Goal: Information Seeking & Learning: Check status

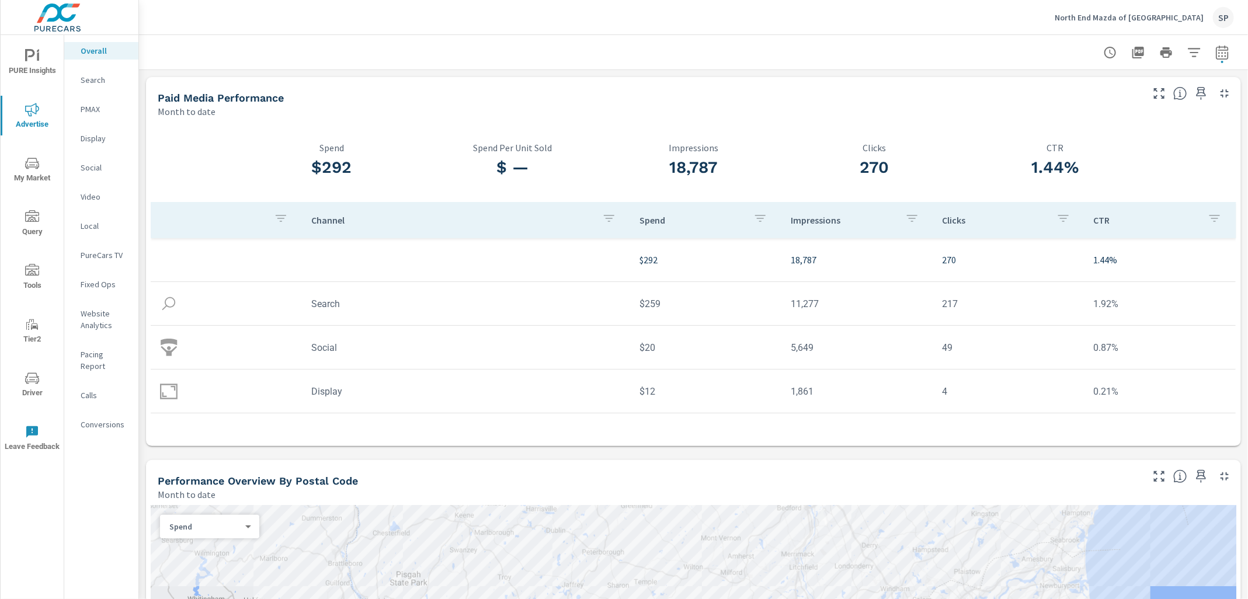
click at [1169, 13] on p "North End Mazda of Lunenburg" at bounding box center [1129, 17] width 149 height 11
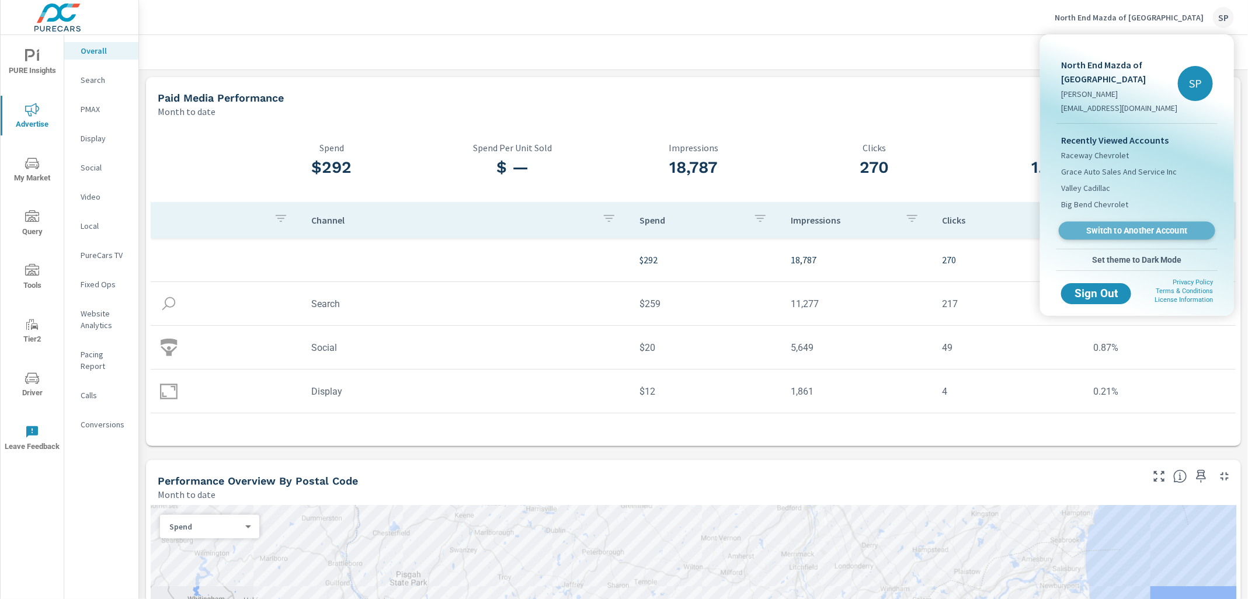
click at [1099, 231] on span "Switch to Another Account" at bounding box center [1136, 230] width 143 height 11
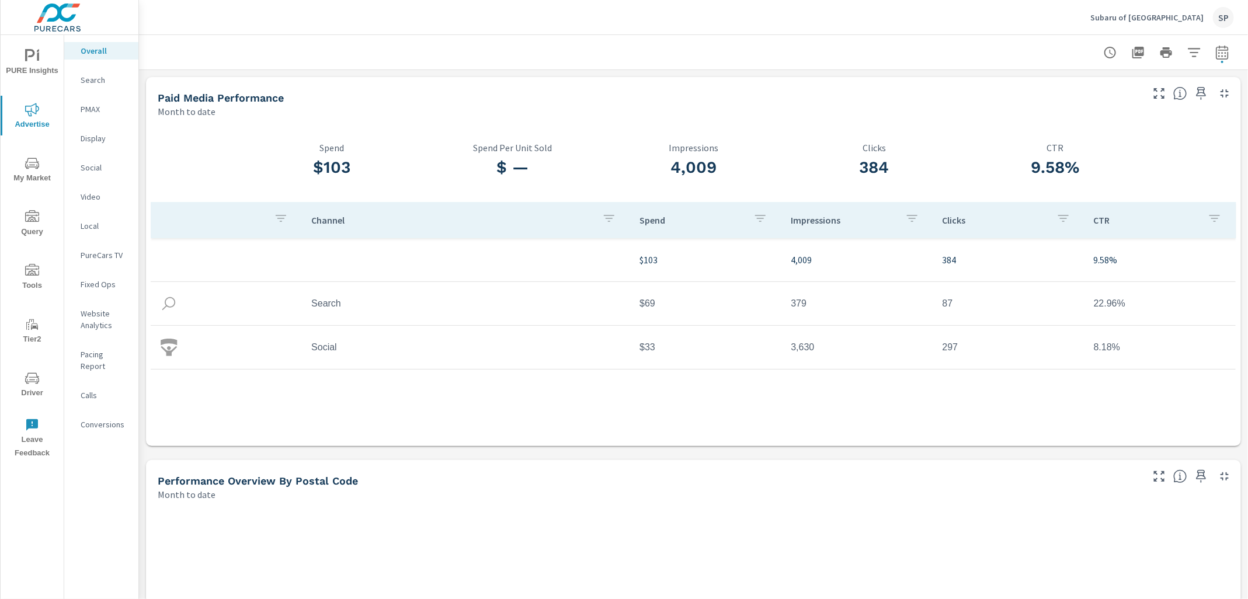
click at [1221, 37] on div at bounding box center [693, 52] width 1081 height 34
click at [1221, 46] on icon "button" at bounding box center [1222, 52] width 12 height 14
click at [1118, 91] on select "Custom [DATE] Last week Last 7 days Last 14 days Last 30 days Last 45 days Last…" at bounding box center [1128, 101] width 117 height 23
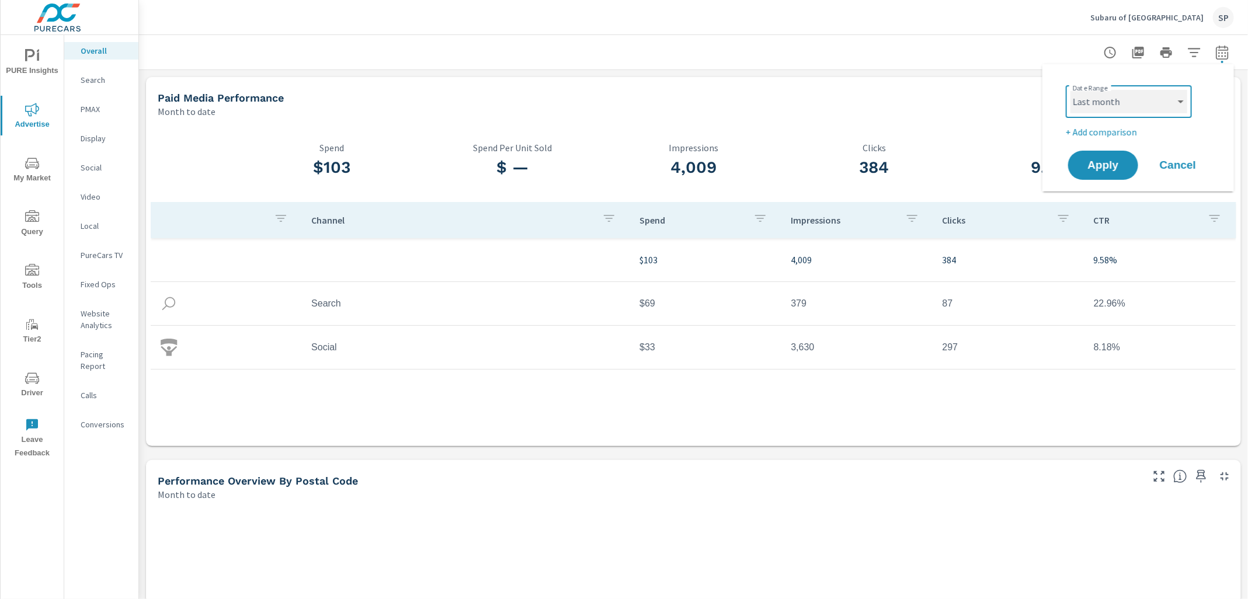
click at [1070, 90] on select "Custom [DATE] Last week Last 7 days Last 14 days Last 30 days Last 45 days Last…" at bounding box center [1128, 101] width 117 height 23
select select "Last month"
click at [1118, 133] on p "+ Add comparison" at bounding box center [1141, 132] width 150 height 14
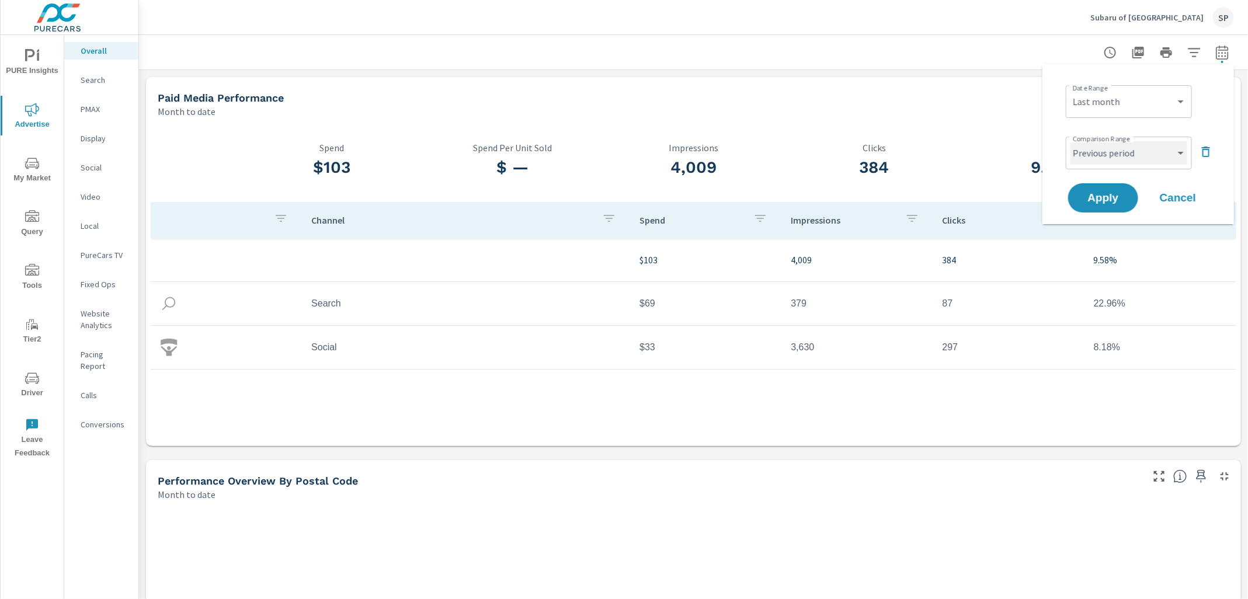
click at [1111, 155] on select "Custom Previous period Previous month Previous year" at bounding box center [1128, 152] width 117 height 23
click at [1070, 141] on select "Custom Previous period Previous month Previous year" at bounding box center [1128, 152] width 117 height 23
select select "Previous month"
click at [1105, 198] on span "Apply" at bounding box center [1103, 198] width 48 height 11
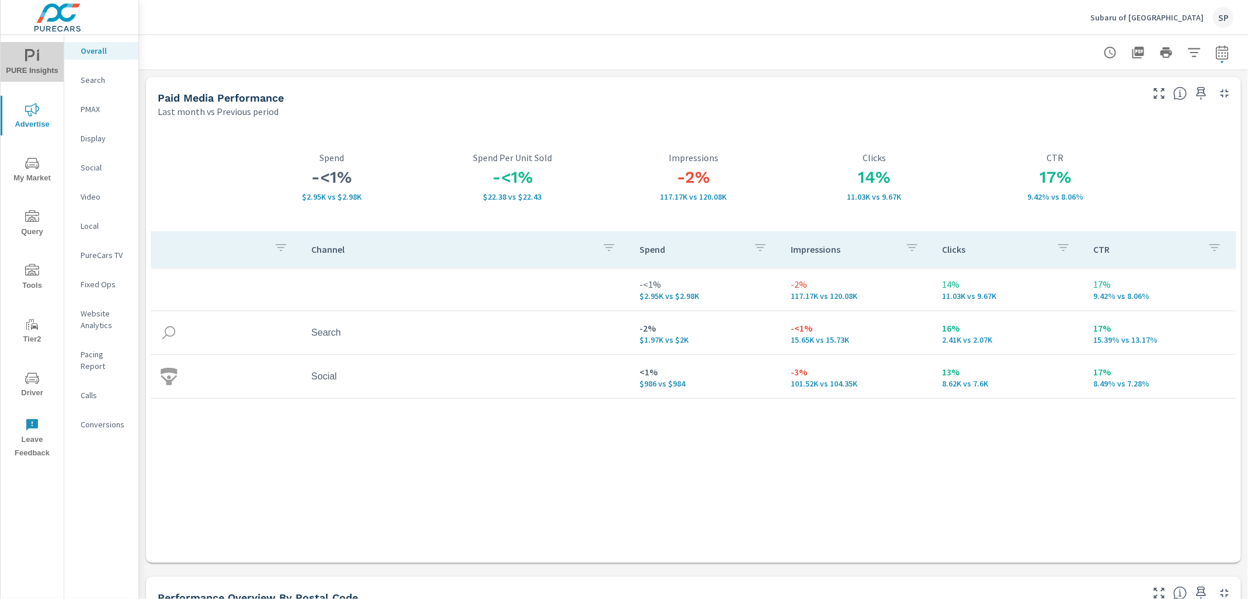
click at [34, 64] on span "PURE Insights" at bounding box center [32, 63] width 56 height 29
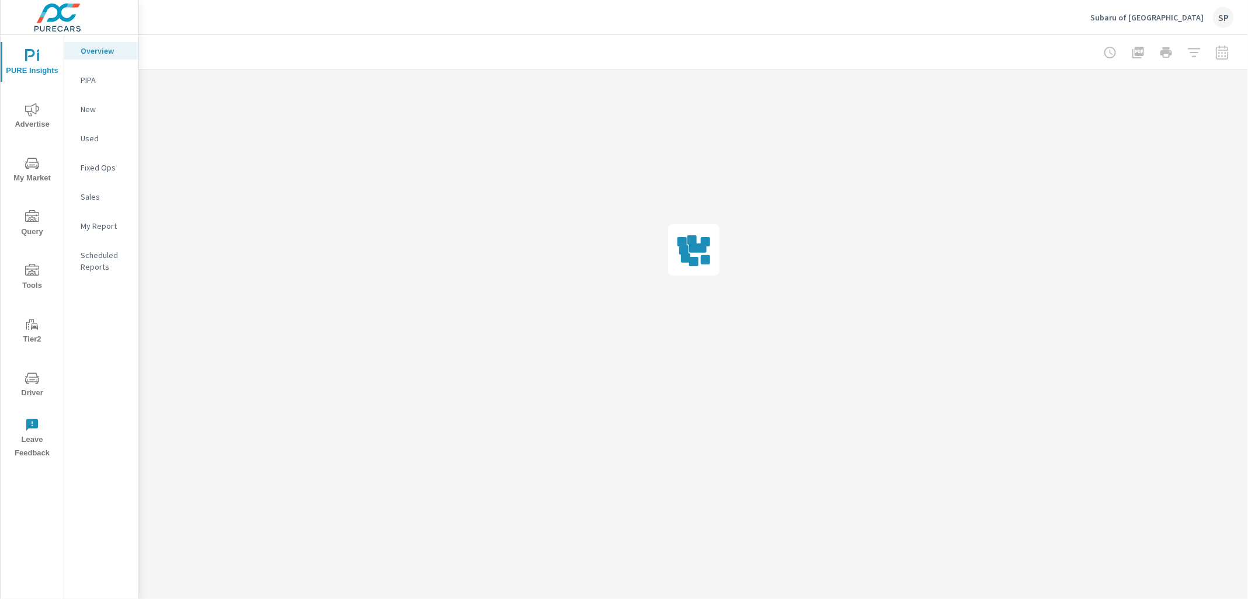
click at [102, 210] on nav "Overview PIPA New Used Fixed Ops Sales My Report Scheduled Reports" at bounding box center [101, 163] width 74 height 257
click at [100, 223] on p "My Report" at bounding box center [105, 226] width 48 height 12
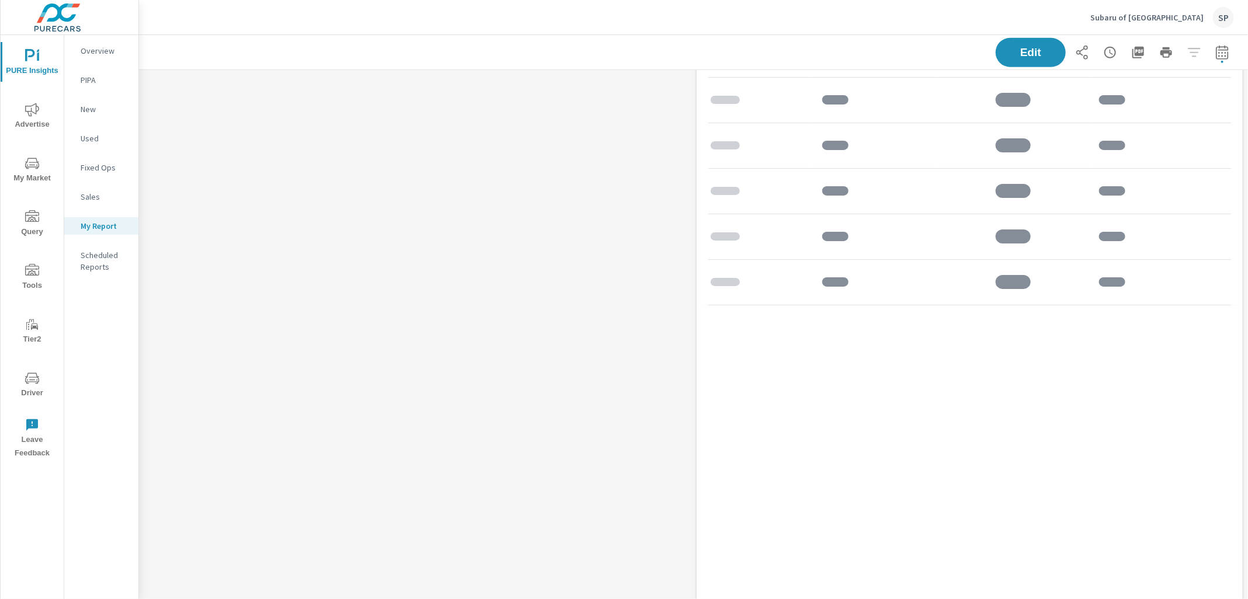
scroll to position [664, 0]
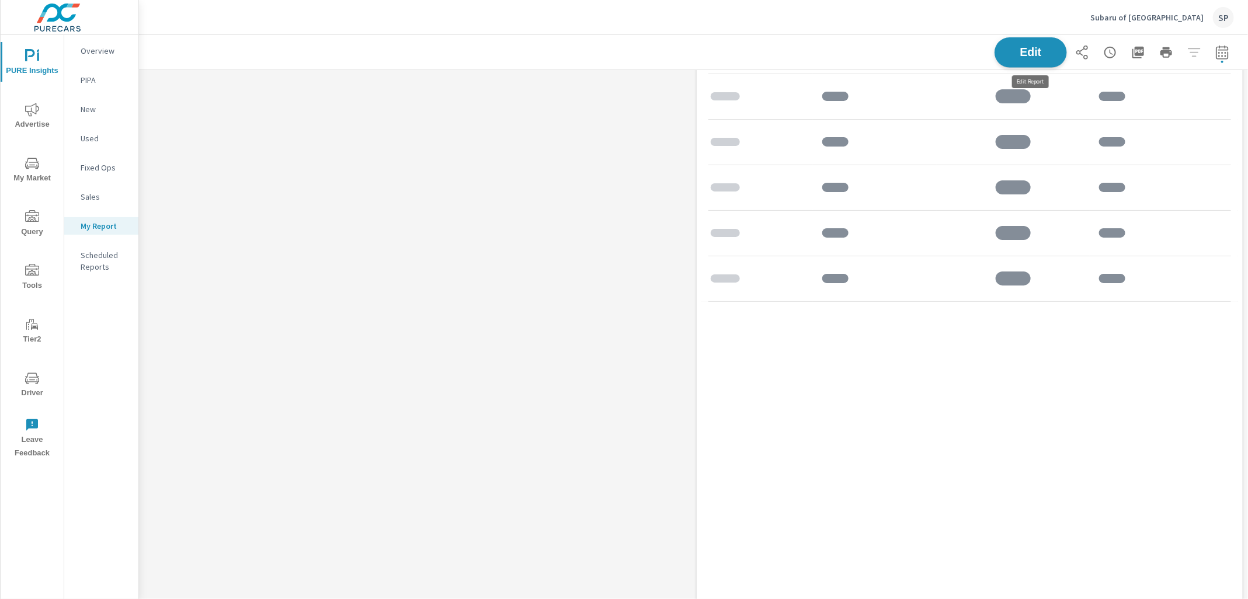
click at [1017, 54] on span "Edit" at bounding box center [1031, 52] width 48 height 11
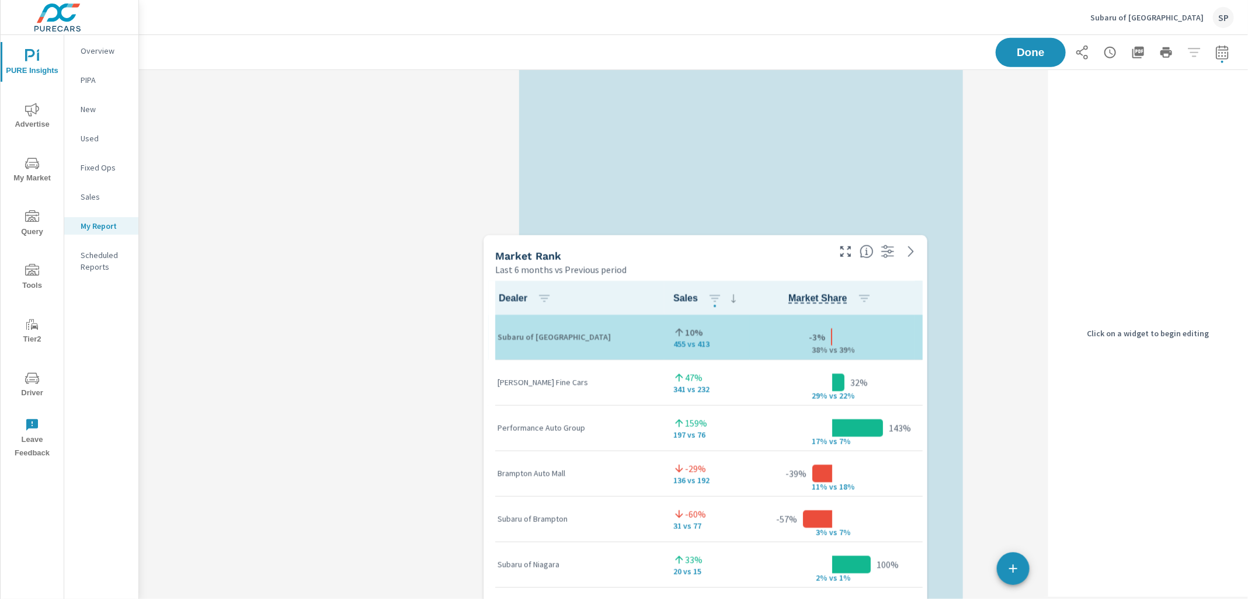
drag, startPoint x: 666, startPoint y: 374, endPoint x: 555, endPoint y: 660, distance: 306.9
click at [555, 599] on html "PURE Insights Advertise My Market Query Tools Tier2 Driver Leave Feedback Overv…" at bounding box center [624, 299] width 1248 height 599
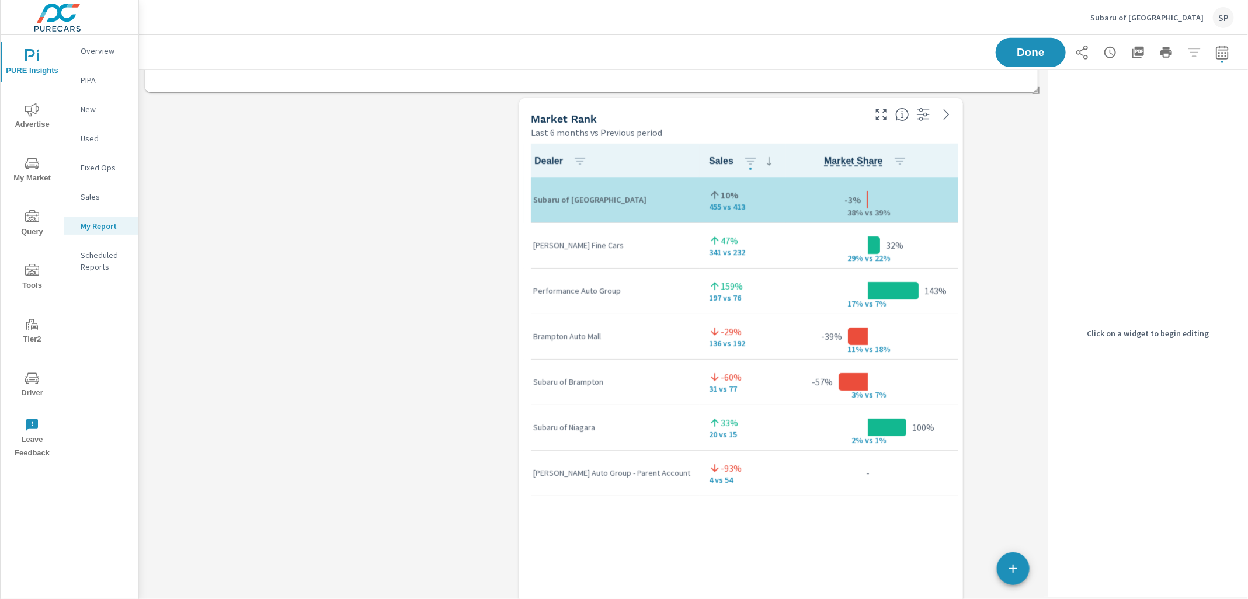
scroll to position [503, 0]
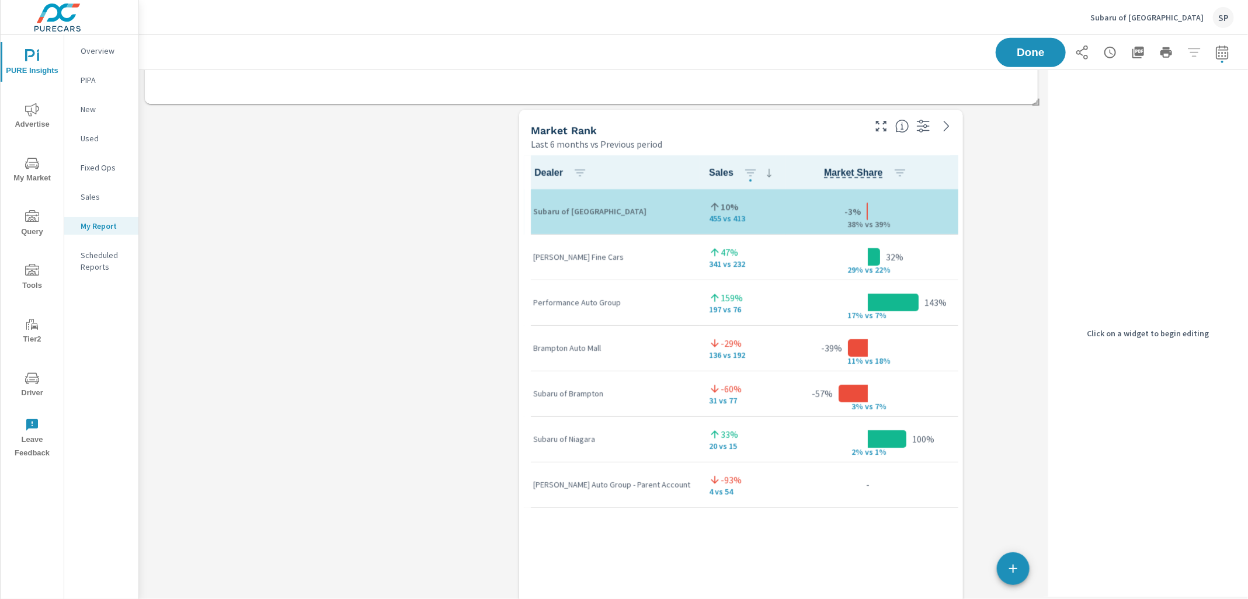
click at [700, 124] on div "Market Rank" at bounding box center [697, 130] width 332 height 13
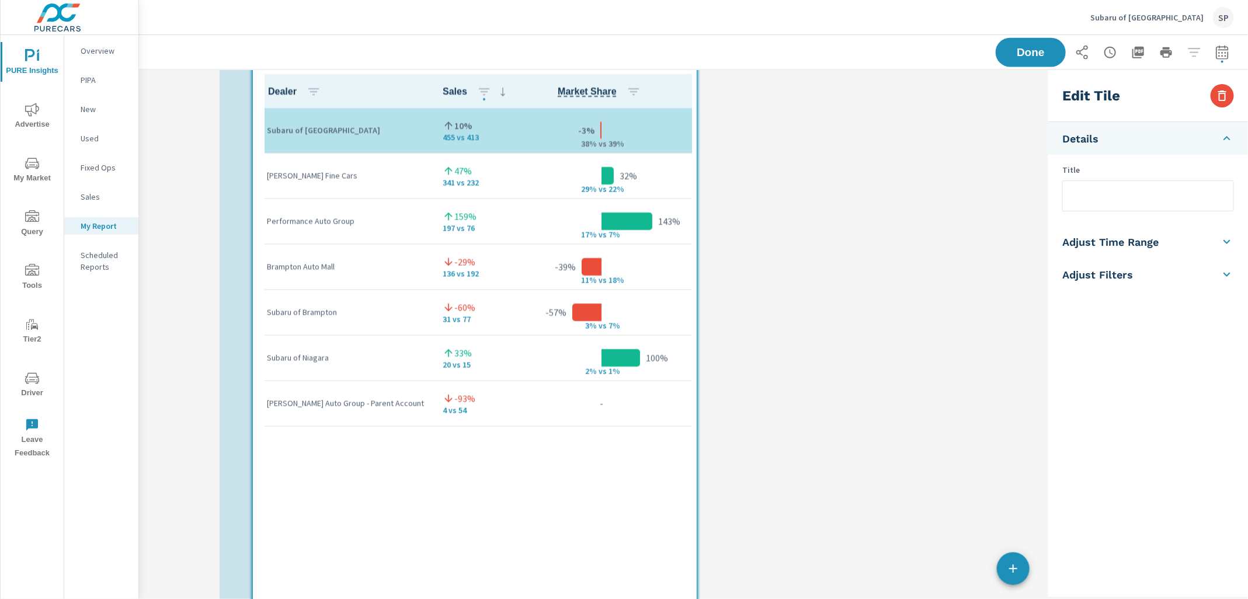
scroll to position [5, 5]
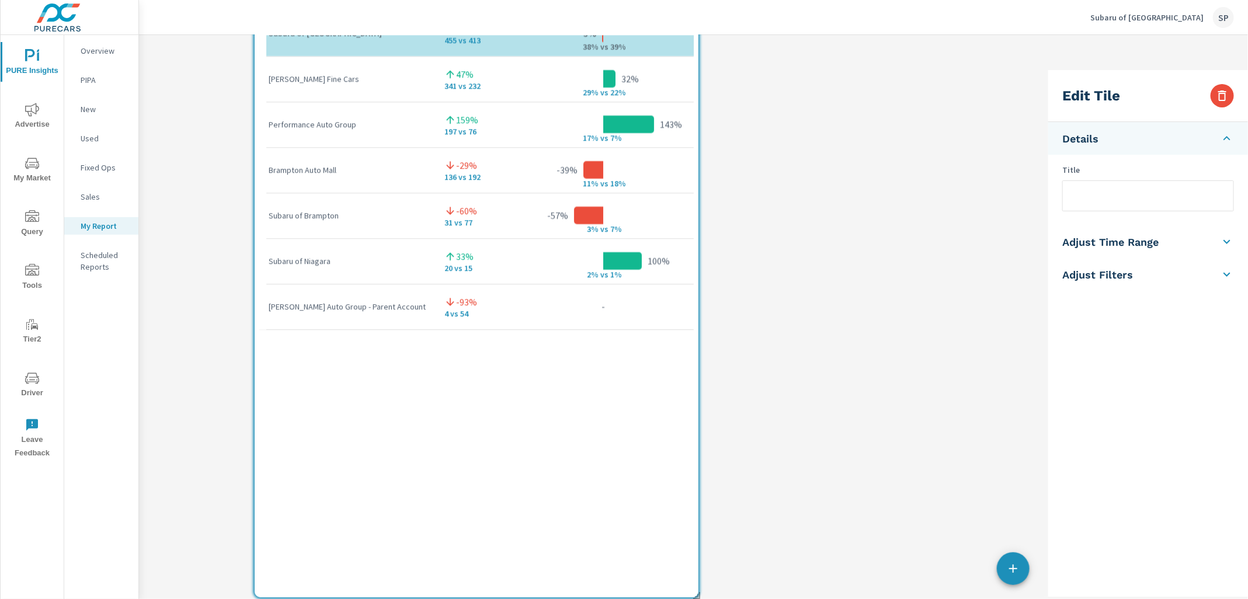
drag, startPoint x: 700, startPoint y: 123, endPoint x: 435, endPoint y: 660, distance: 598.3
click at [435, 599] on html "PURE Insights Advertise My Market Query Tools Tier2 Driver Leave Feedback Overv…" at bounding box center [624, 299] width 1248 height 599
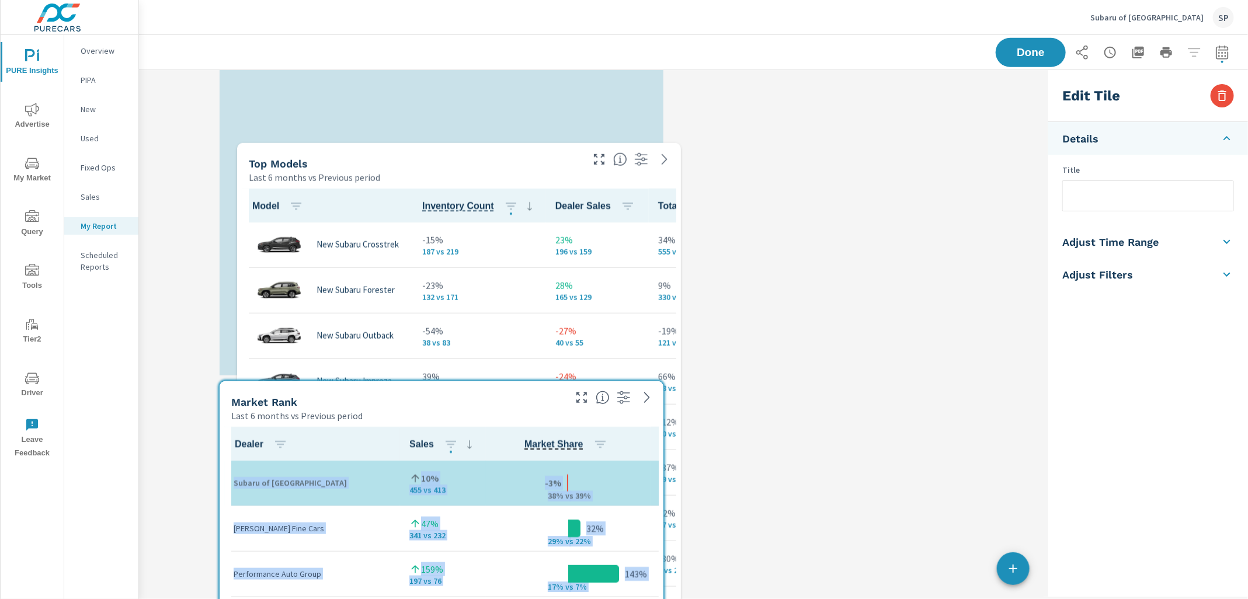
scroll to position [3506, 0]
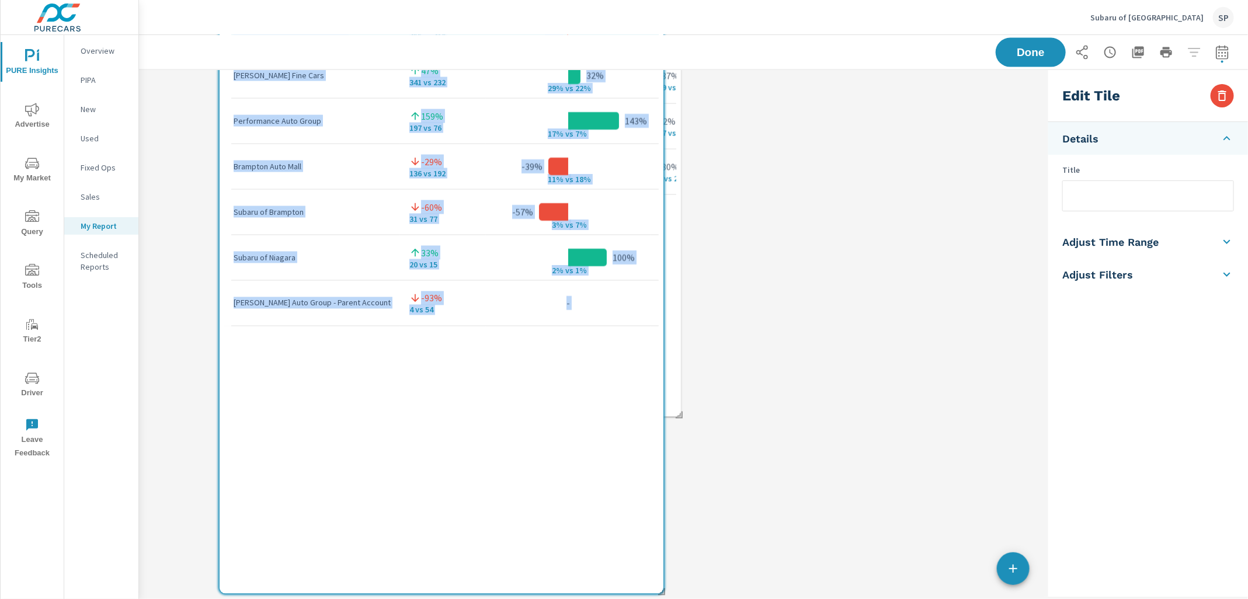
drag, startPoint x: 397, startPoint y: 212, endPoint x: 489, endPoint y: 660, distance: 457.3
click at [489, 599] on html "PURE Insights Advertise My Market Query Tools Tier2 Driver Leave Feedback Overv…" at bounding box center [624, 299] width 1248 height 599
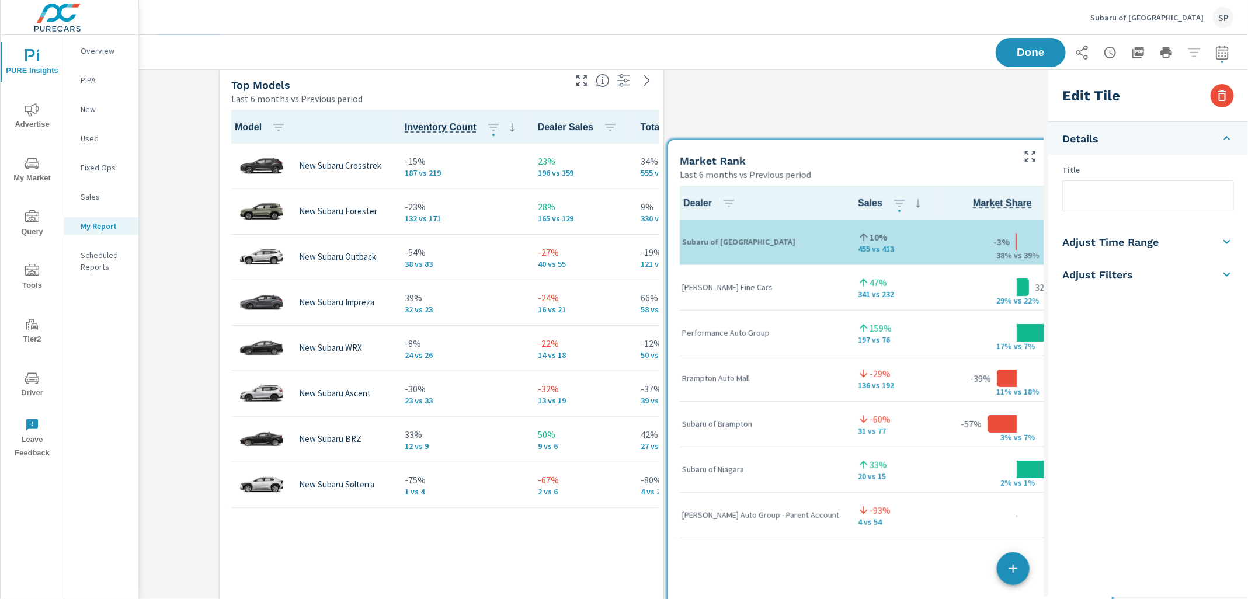
scroll to position [3537, 906]
drag, startPoint x: 487, startPoint y: 491, endPoint x: 936, endPoint y: 33, distance: 640.5
click at [936, 33] on div "Subaru of [GEOGRAPHIC_DATA] SP PURE Insights Report Subaru of [GEOGRAPHIC_DATA]…" at bounding box center [693, 299] width 1109 height 599
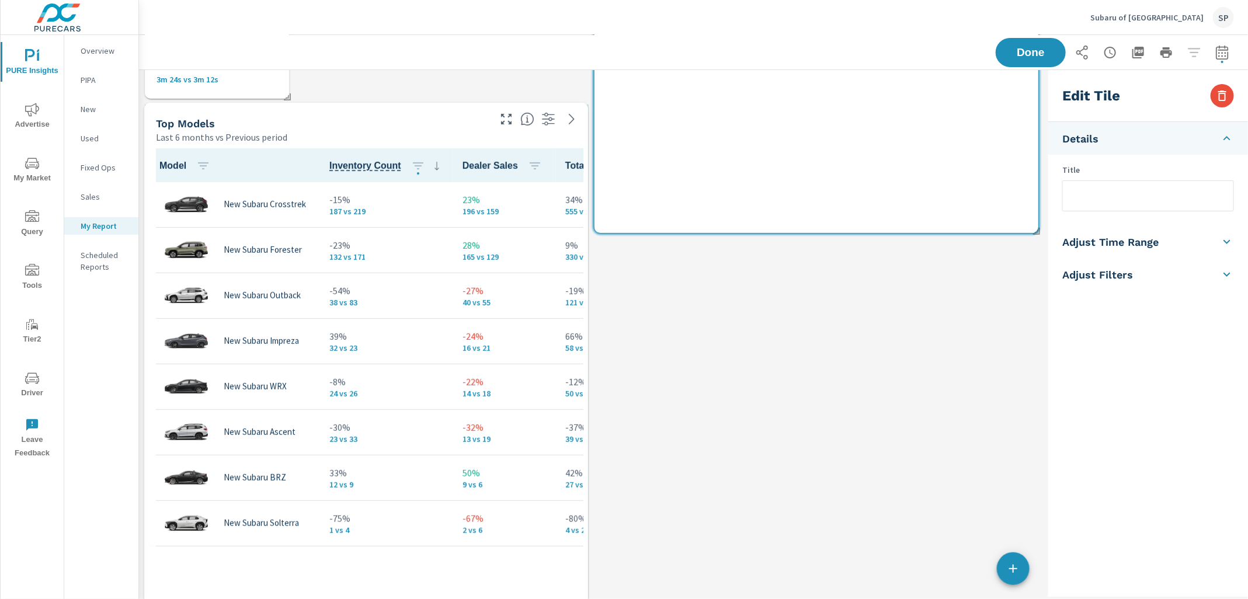
scroll to position [5, 5]
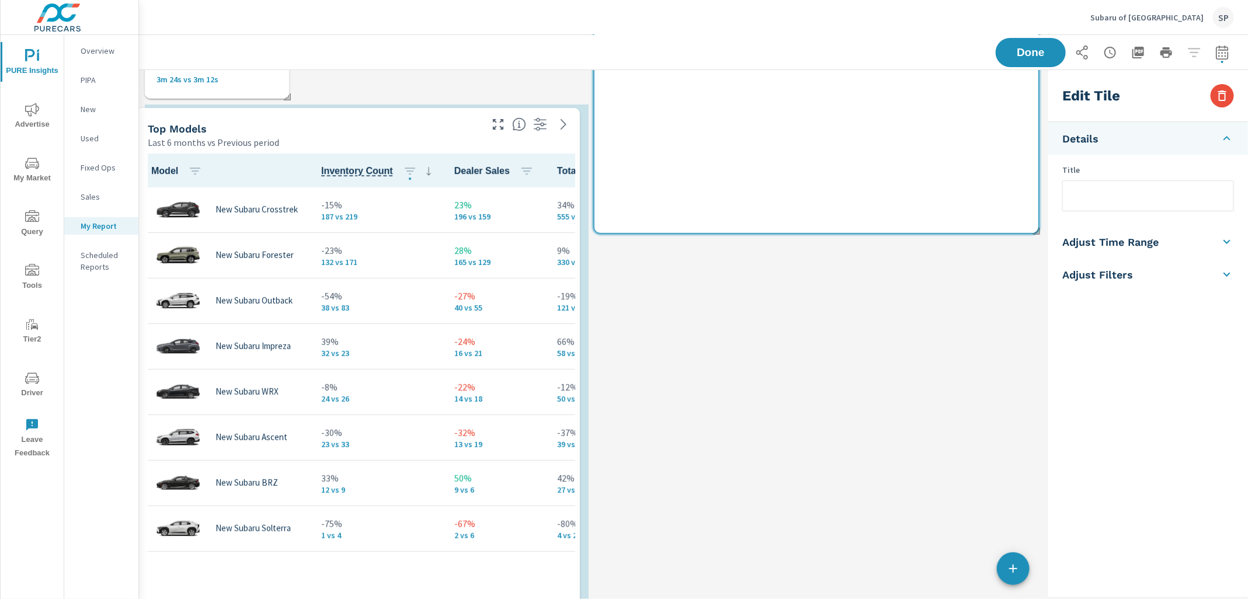
drag, startPoint x: 411, startPoint y: 260, endPoint x: 328, endPoint y: 128, distance: 155.4
click at [327, 129] on div "Top Models" at bounding box center [314, 128] width 332 height 13
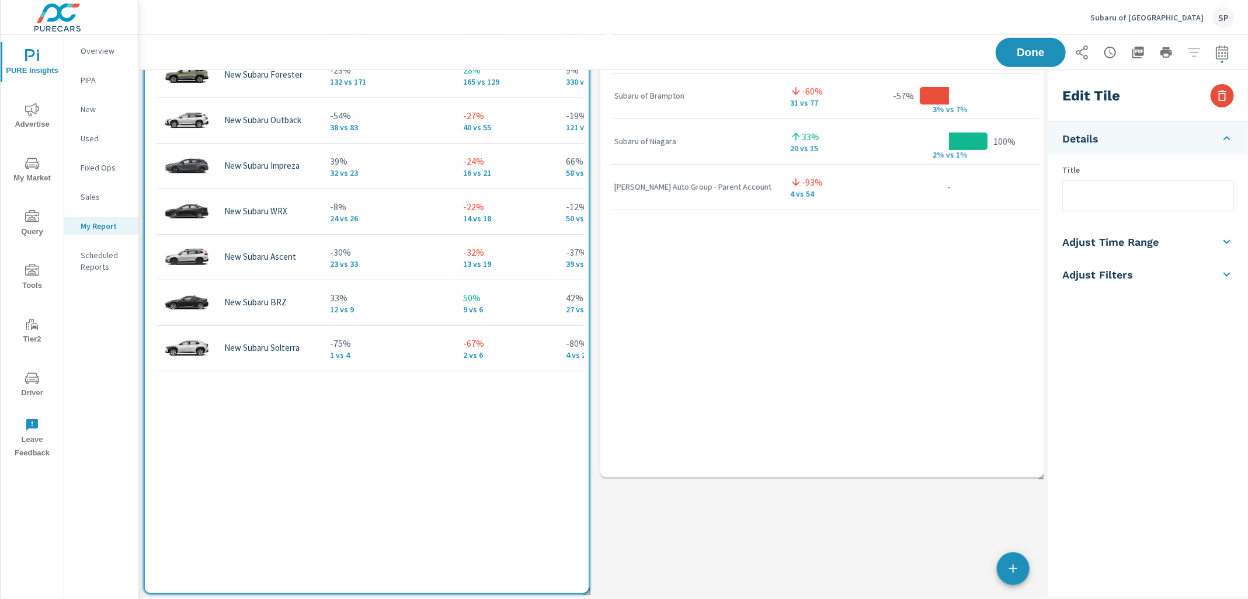
scroll to position [2835, 0]
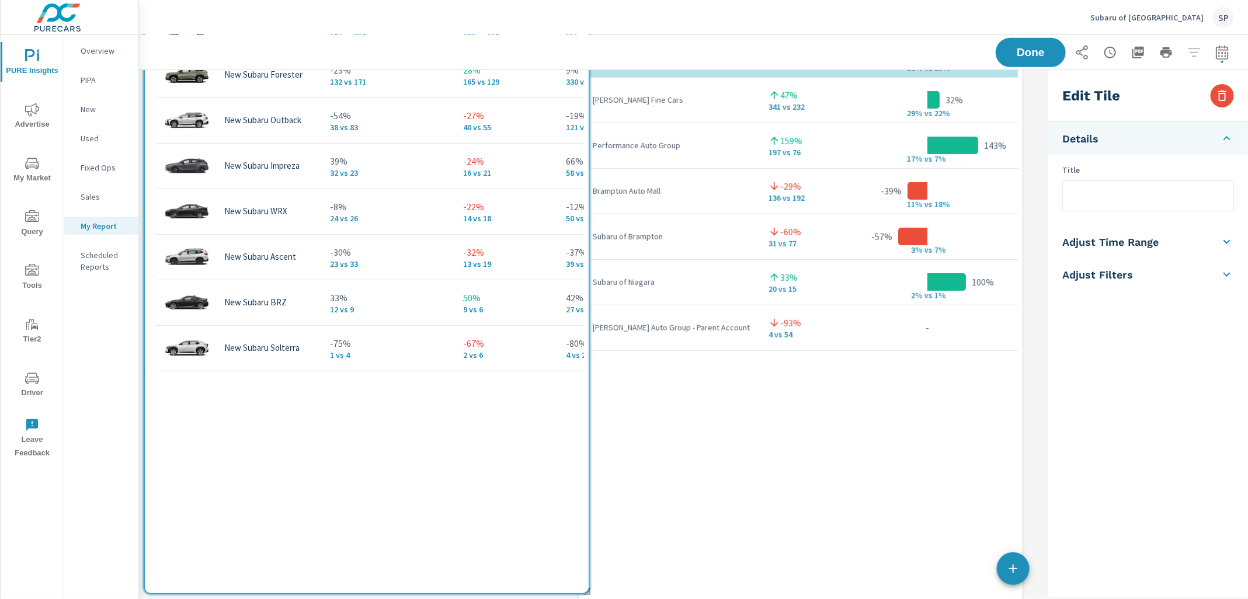
drag, startPoint x: 660, startPoint y: 120, endPoint x: 645, endPoint y: 505, distance: 385.8
click at [645, 505] on div "Dealer Sales Market Share Market Rank Subaru of [GEOGRAPHIC_DATA] 10% 455 vs 41…" at bounding box center [800, 306] width 434 height 616
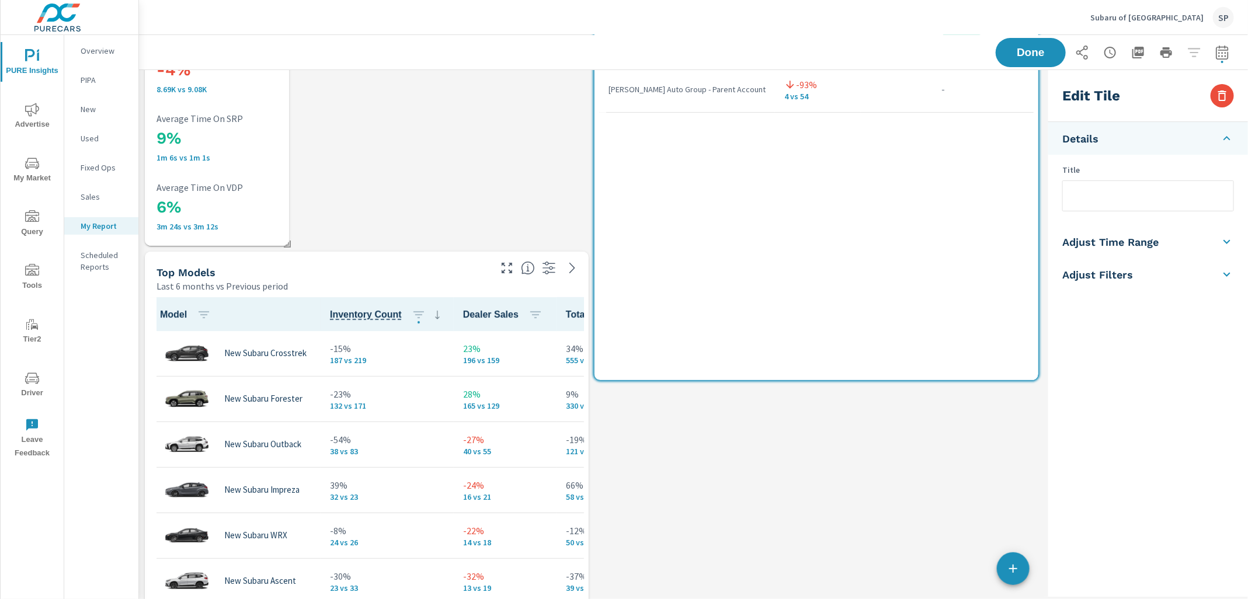
scroll to position [0, 0]
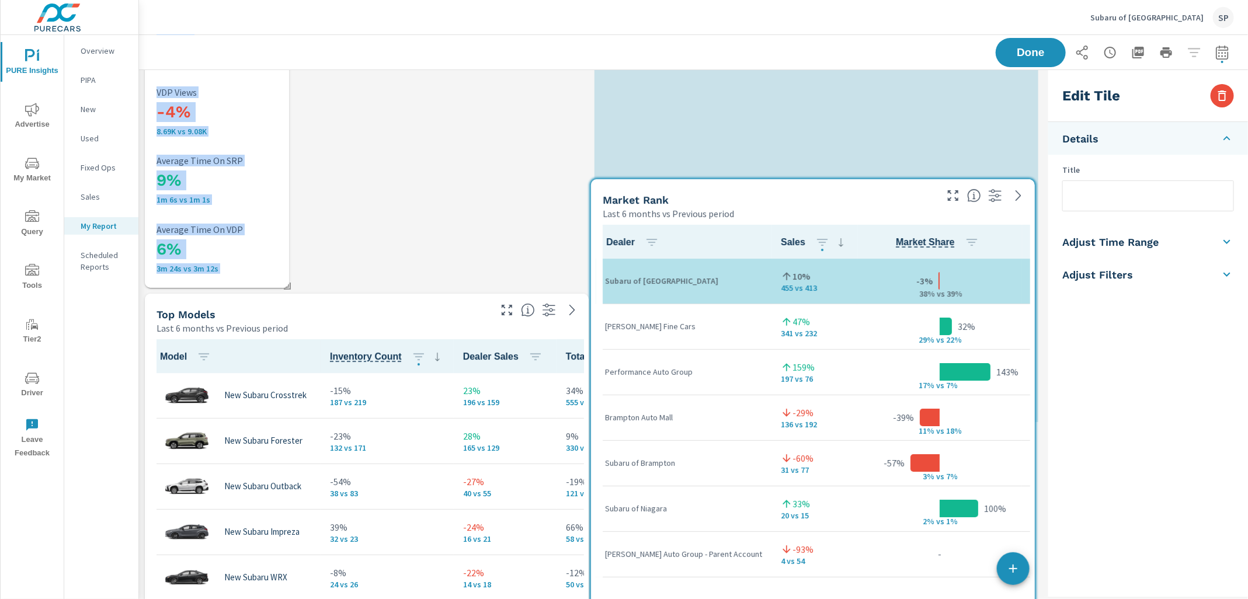
drag, startPoint x: 698, startPoint y: 270, endPoint x: 695, endPoint y: 660, distance: 389.5
click at [695, 599] on html "PURE Insights Advertise My Market Query Tools Tier2 Driver Leave Feedback Overv…" at bounding box center [624, 299] width 1248 height 599
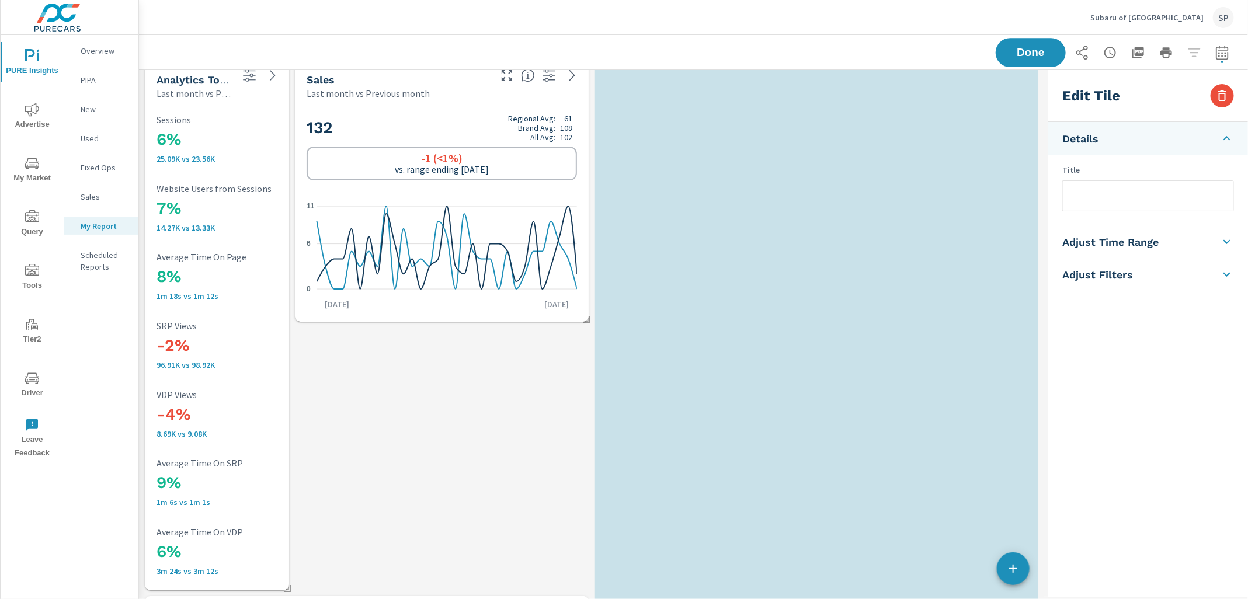
drag, startPoint x: 696, startPoint y: 89, endPoint x: 696, endPoint y: 660, distance: 571.1
click at [696, 599] on html "PURE Insights Advertise My Market Query Tools Tier2 Driver Leave Feedback Overv…" at bounding box center [624, 299] width 1248 height 599
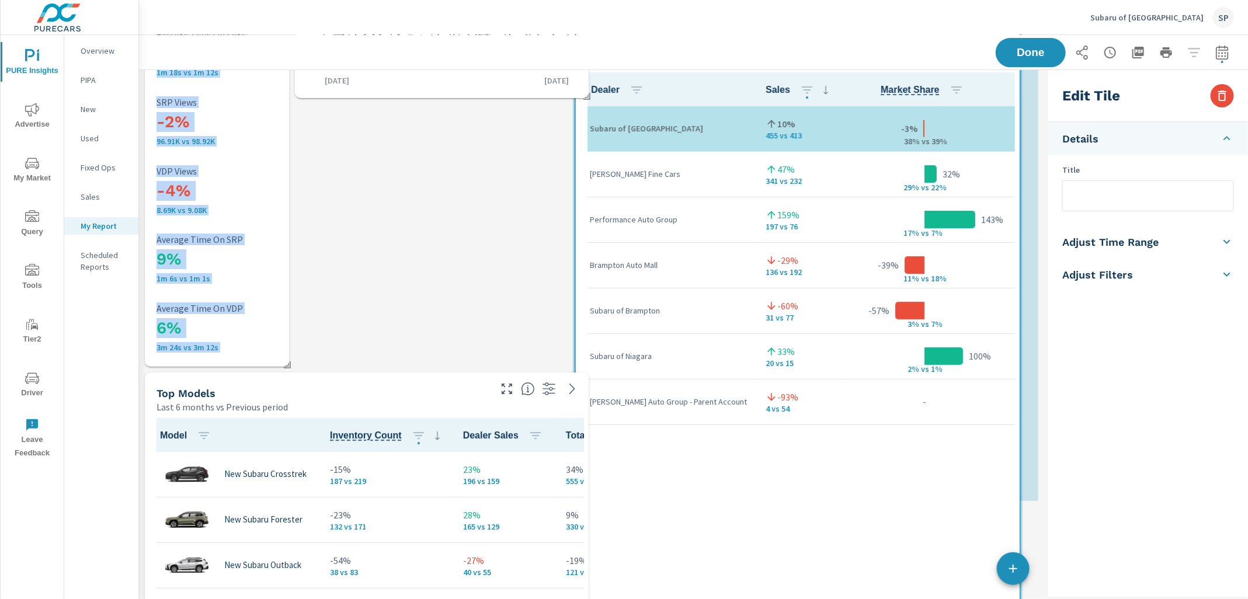
drag, startPoint x: 607, startPoint y: 468, endPoint x: 588, endPoint y: 660, distance: 192.5
click at [588, 599] on html "PURE Insights Advertise My Market Query Tools Tier2 Driver Leave Feedback Overv…" at bounding box center [624, 299] width 1248 height 599
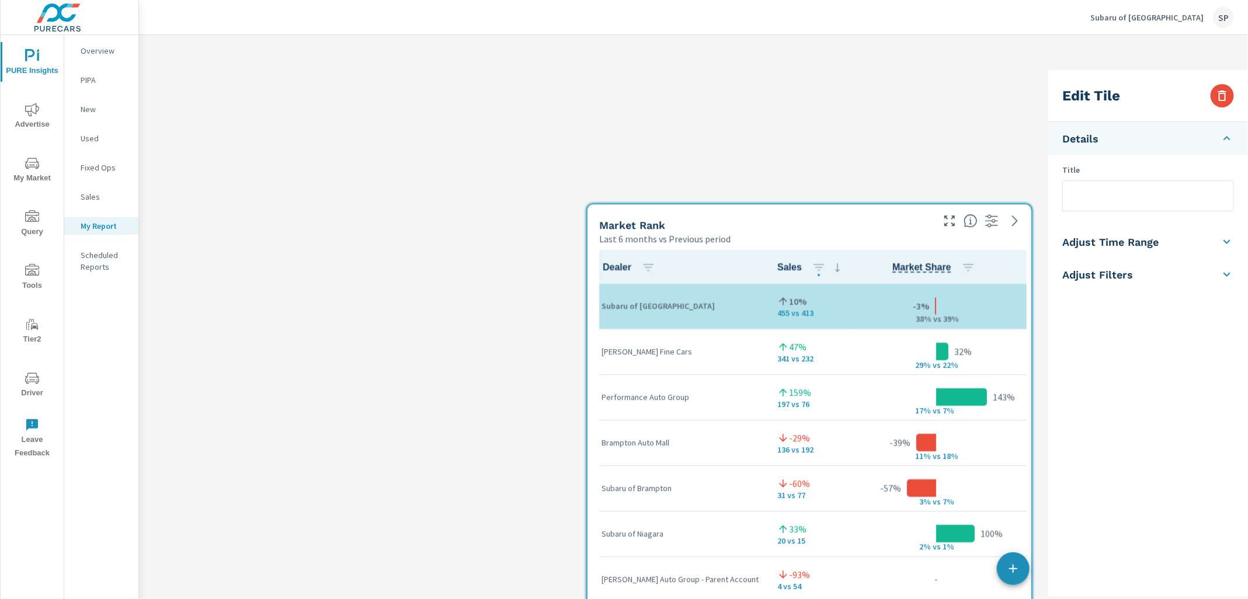
drag, startPoint x: 734, startPoint y: 184, endPoint x: 728, endPoint y: 660, distance: 476.0
click at [728, 599] on html "PURE Insights Advertise My Market Query Tools Tier2 Driver Leave Feedback Overv…" at bounding box center [624, 299] width 1248 height 599
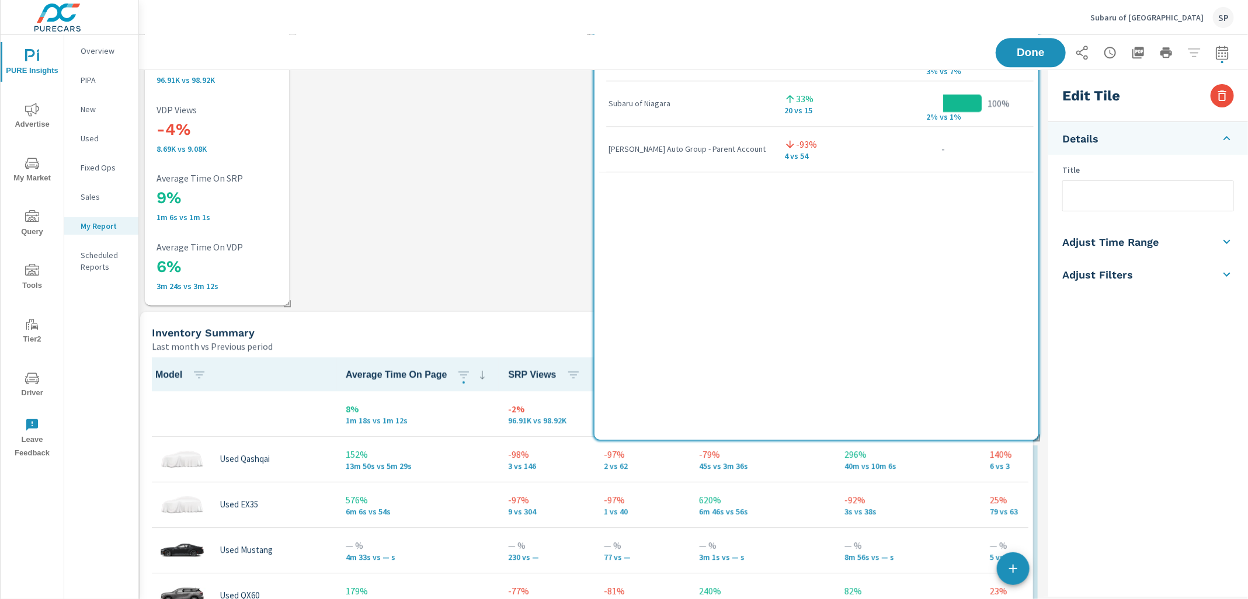
drag, startPoint x: 525, startPoint y: 470, endPoint x: 520, endPoint y: 335, distance: 135.0
click at [520, 335] on div "Inventory Summary" at bounding box center [551, 332] width 799 height 13
checkbox input "false"
type input "last30Days"
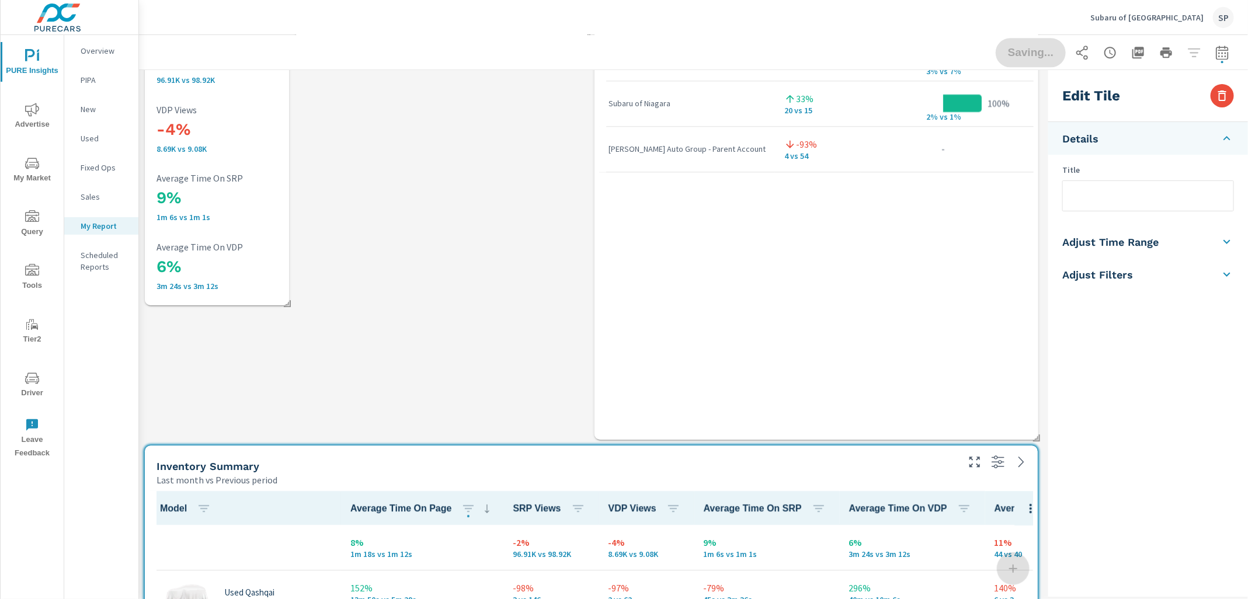
drag, startPoint x: 669, startPoint y: 174, endPoint x: 663, endPoint y: 293, distance: 119.2
click at [663, 293] on div "Dealer Sales Market Share Market Rank Subaru of [GEOGRAPHIC_DATA] 10% 455 vs 41…" at bounding box center [816, 128] width 434 height 616
checkbox input "true"
type input "last6Months"
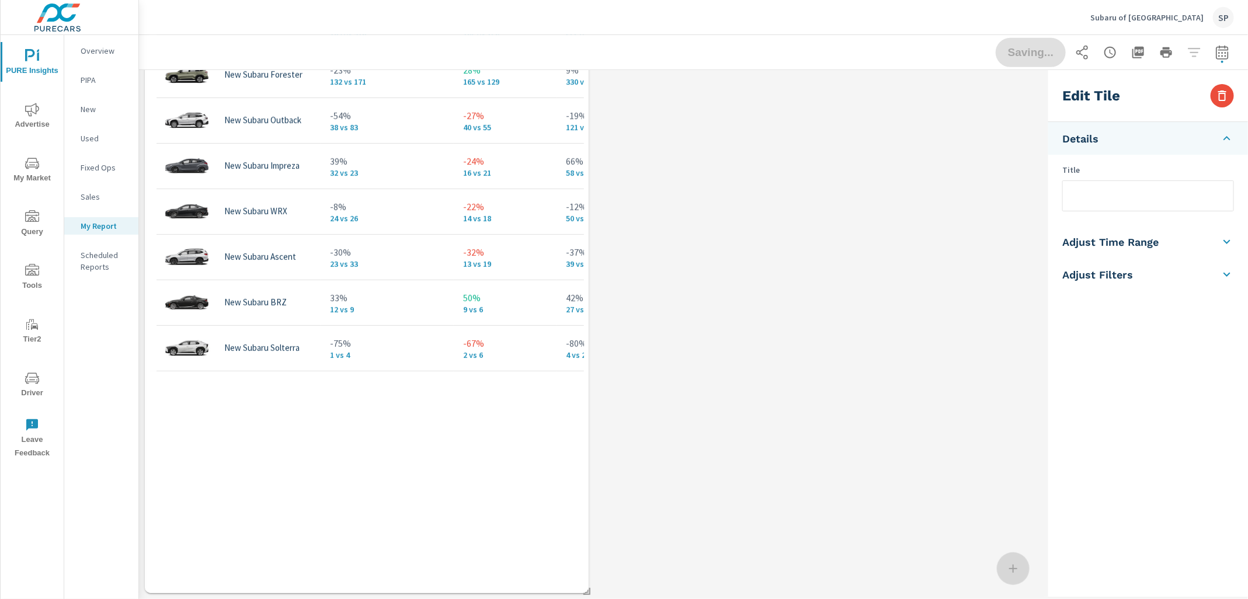
drag, startPoint x: 663, startPoint y: 293, endPoint x: 666, endPoint y: 649, distance: 355.7
click at [666, 599] on html "PURE Insights Advertise My Market Query Tools Tier2 Driver Leave Feedback Overv…" at bounding box center [624, 299] width 1248 height 599
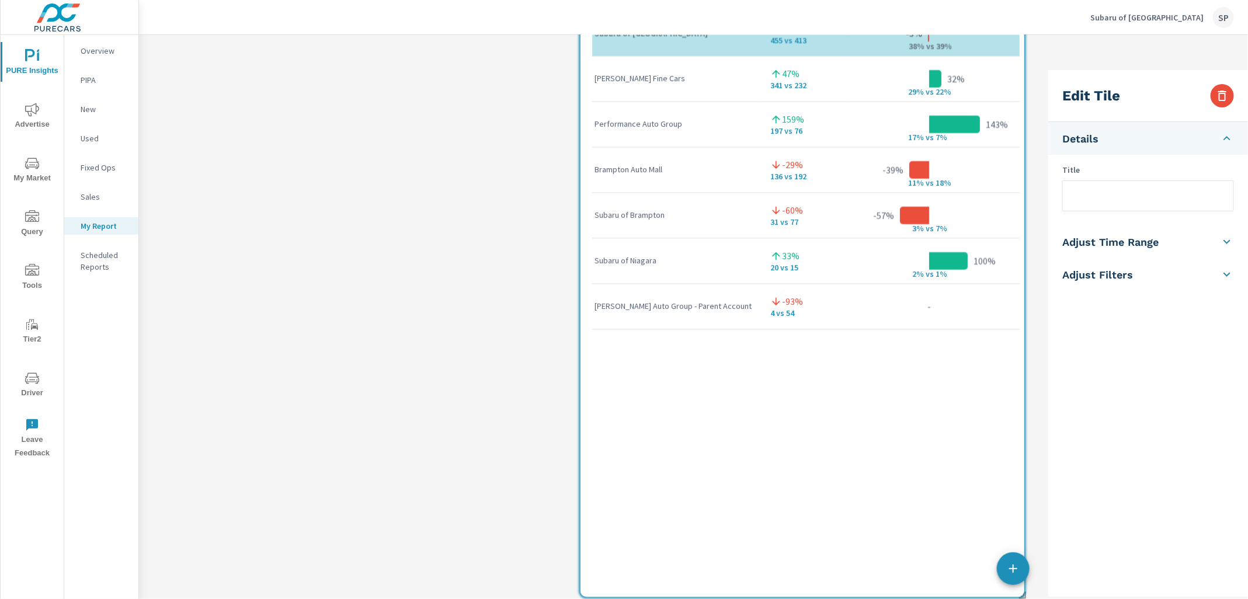
drag, startPoint x: 745, startPoint y: 220, endPoint x: 731, endPoint y: 659, distance: 440.0
click at [731, 599] on html "PURE Insights Advertise My Market Query Tools Tier2 Driver Leave Feedback Overv…" at bounding box center [624, 299] width 1248 height 599
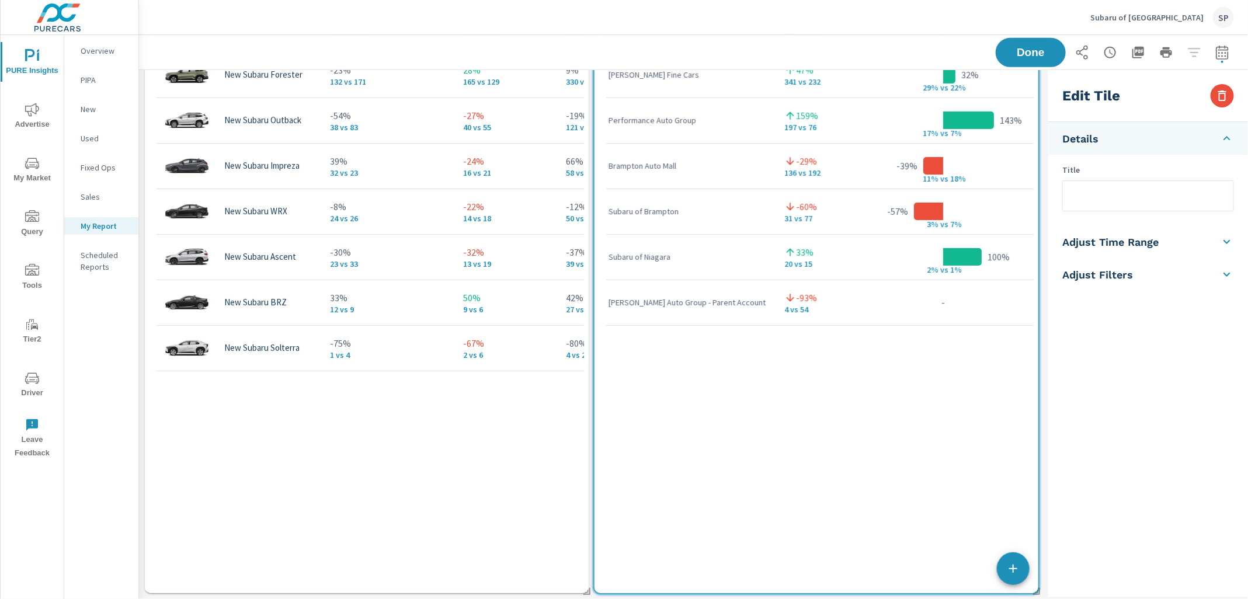
click at [559, 521] on div "Model Inventory Count Dealer Sales Total Market Sales Market Share Market Rank …" at bounding box center [367, 281] width 434 height 616
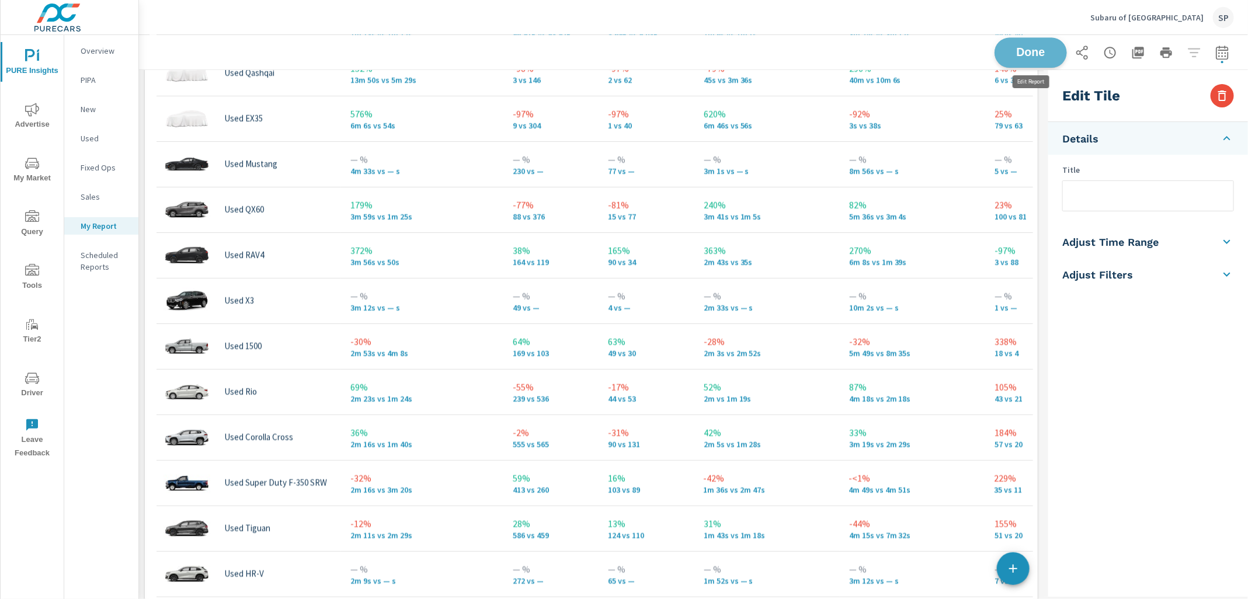
click at [1032, 57] on span "Done" at bounding box center [1031, 52] width 48 height 11
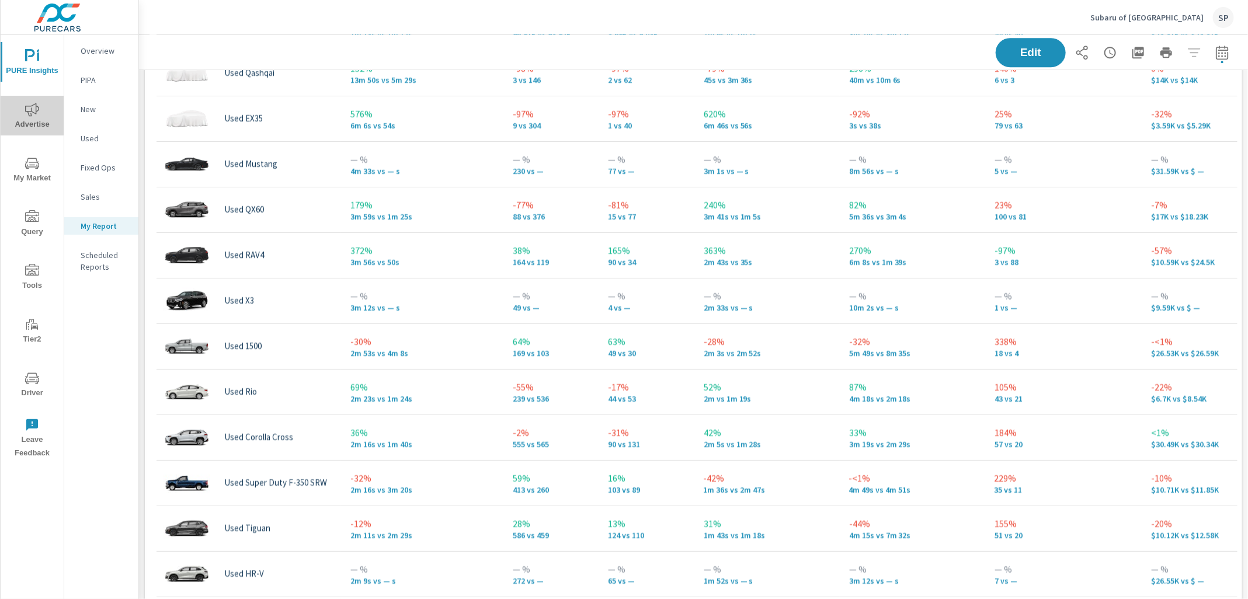
click at [30, 116] on icon "nav menu" at bounding box center [32, 110] width 14 height 14
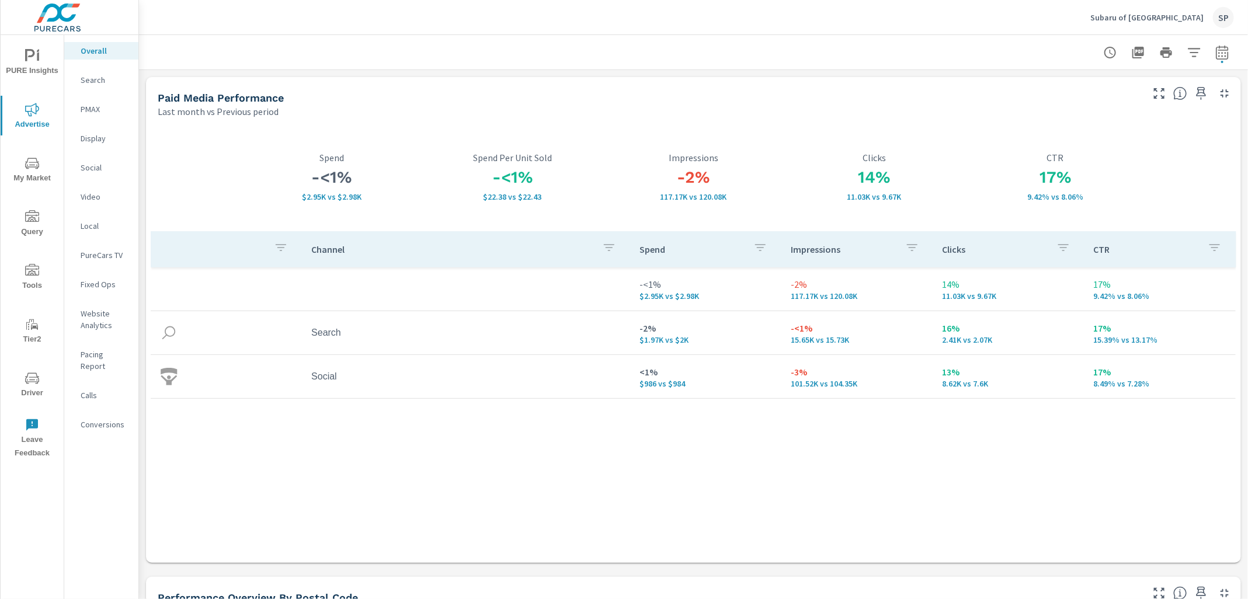
click at [96, 76] on p "Search" at bounding box center [105, 80] width 48 height 12
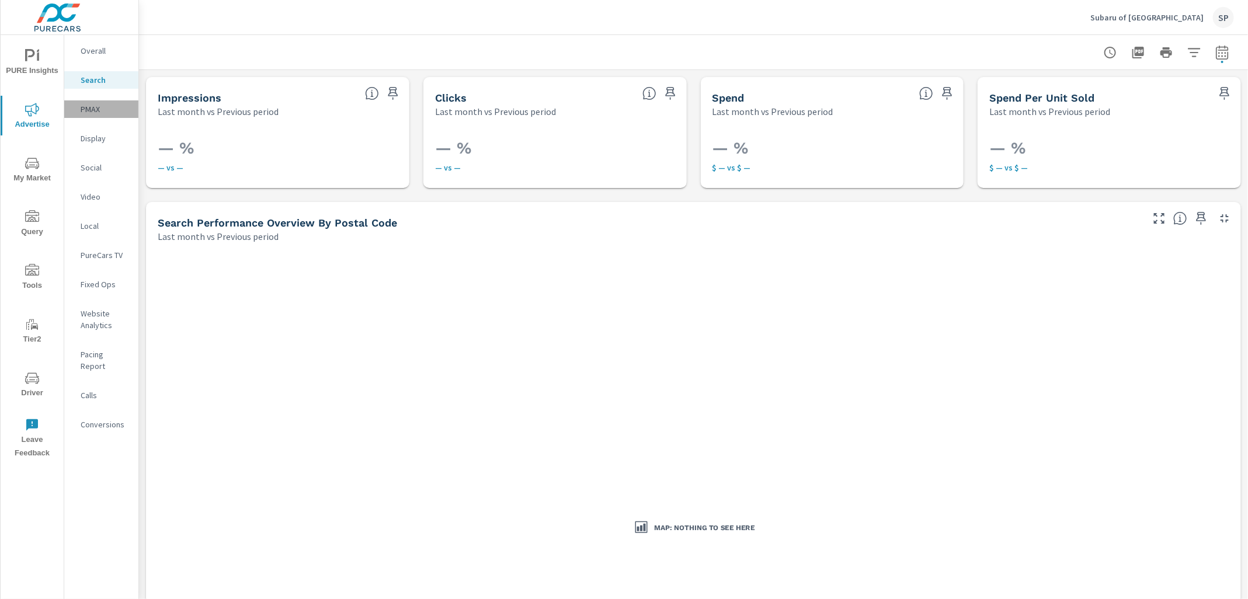
click at [79, 110] on div "PMAX" at bounding box center [101, 109] width 74 height 18
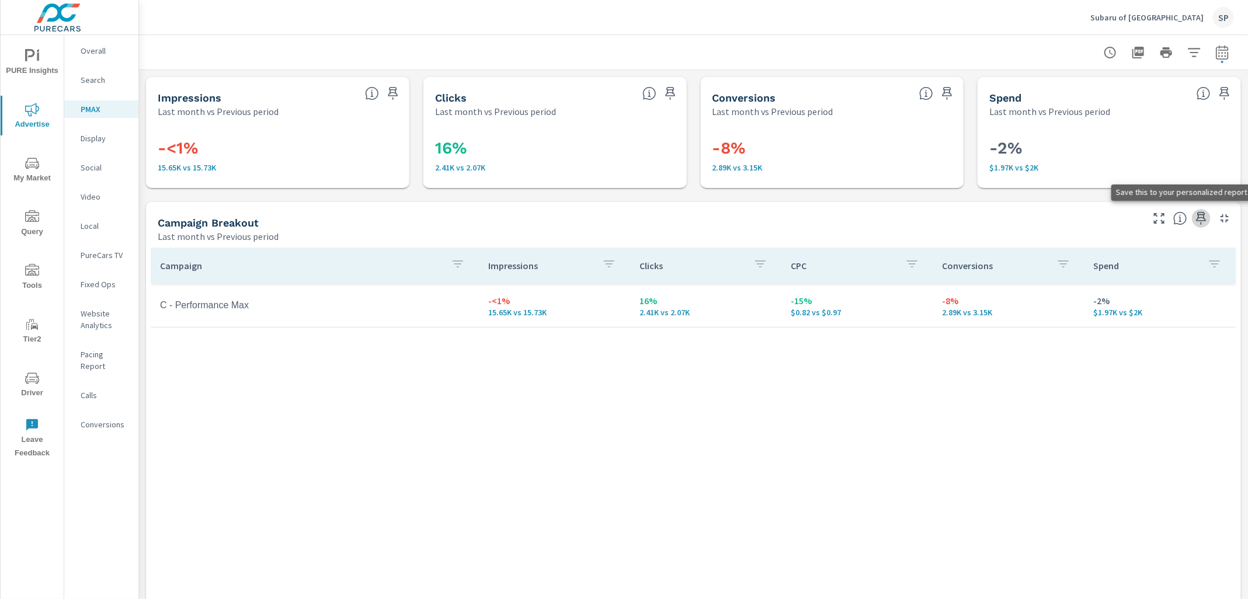
click at [1203, 217] on icon "button" at bounding box center [1201, 218] width 14 height 14
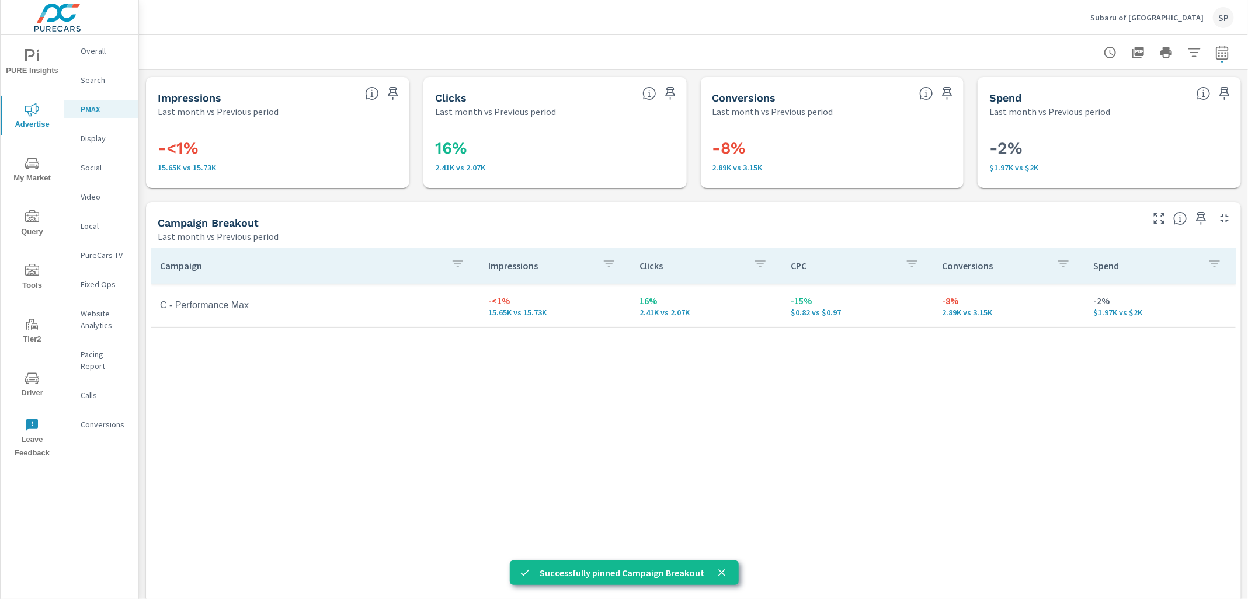
click at [30, 56] on icon "nav menu" at bounding box center [30, 55] width 10 height 12
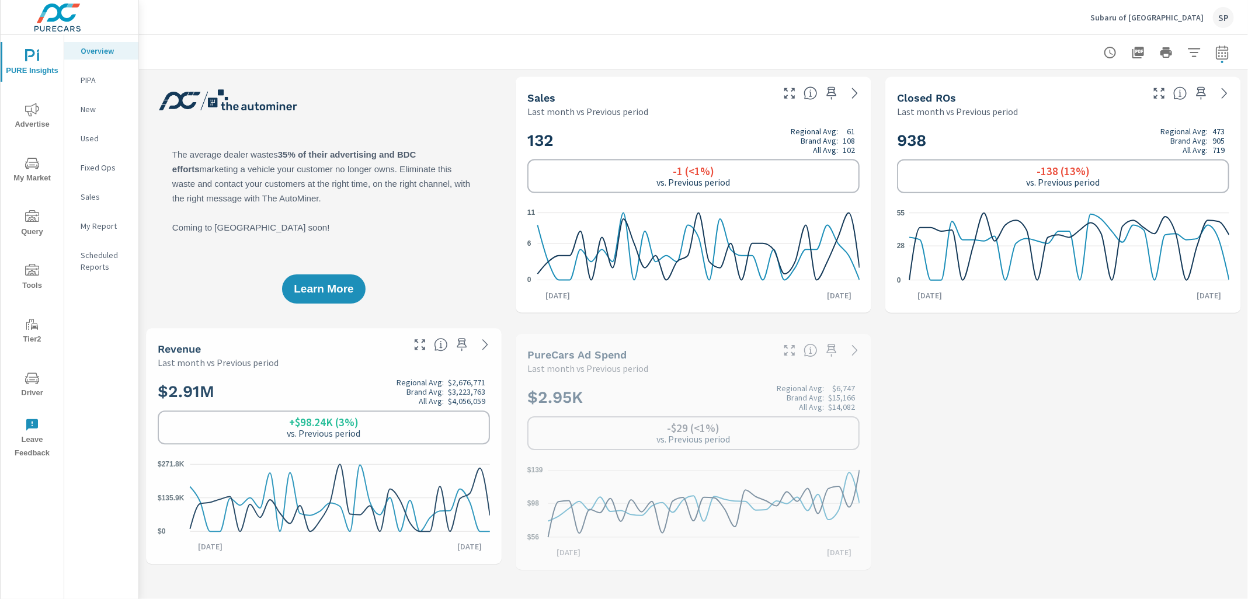
click at [105, 222] on p "My Report" at bounding box center [105, 226] width 48 height 12
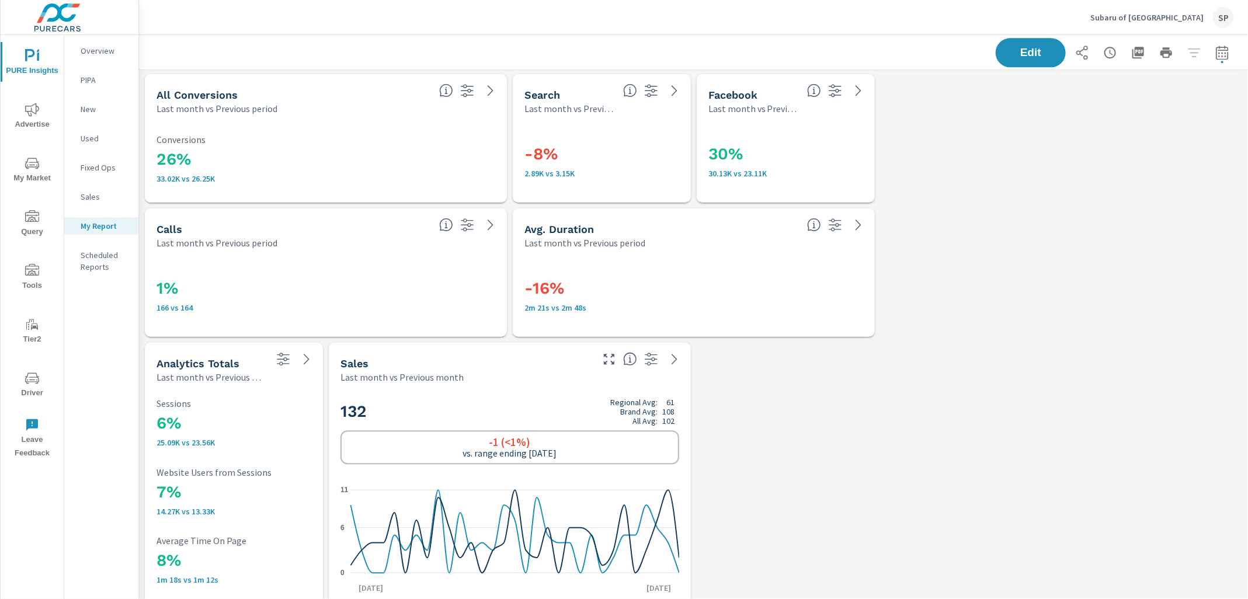
scroll to position [1615, 0]
click at [1141, 52] on icon "button" at bounding box center [1138, 53] width 12 height 12
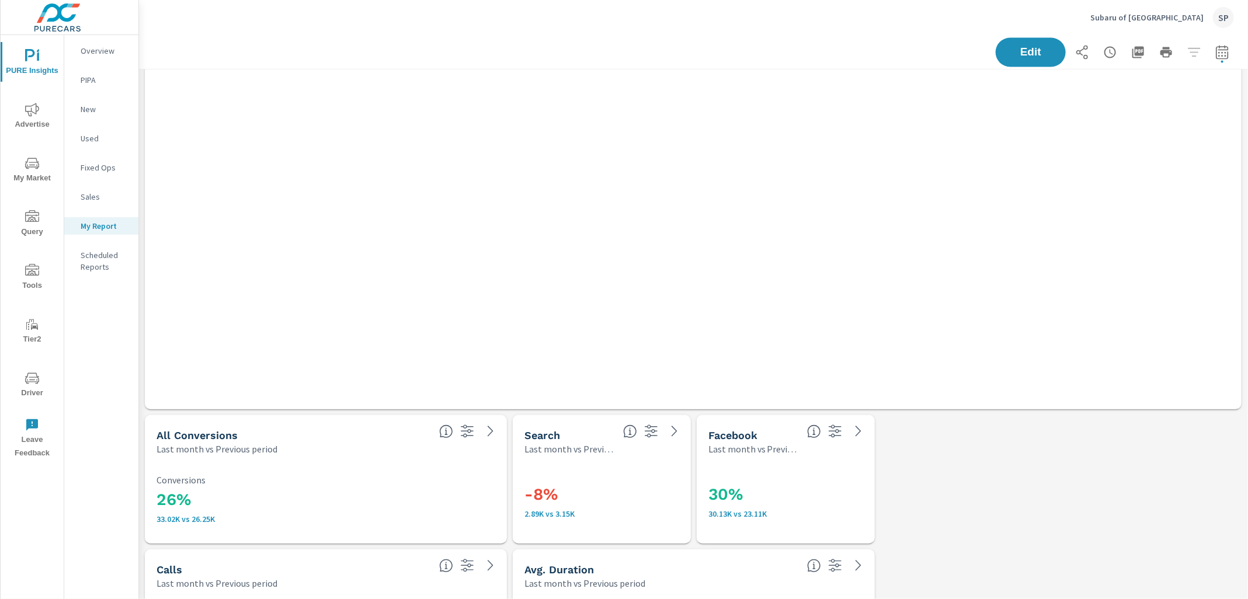
scroll to position [1271, 0]
